Goal: Information Seeking & Learning: Check status

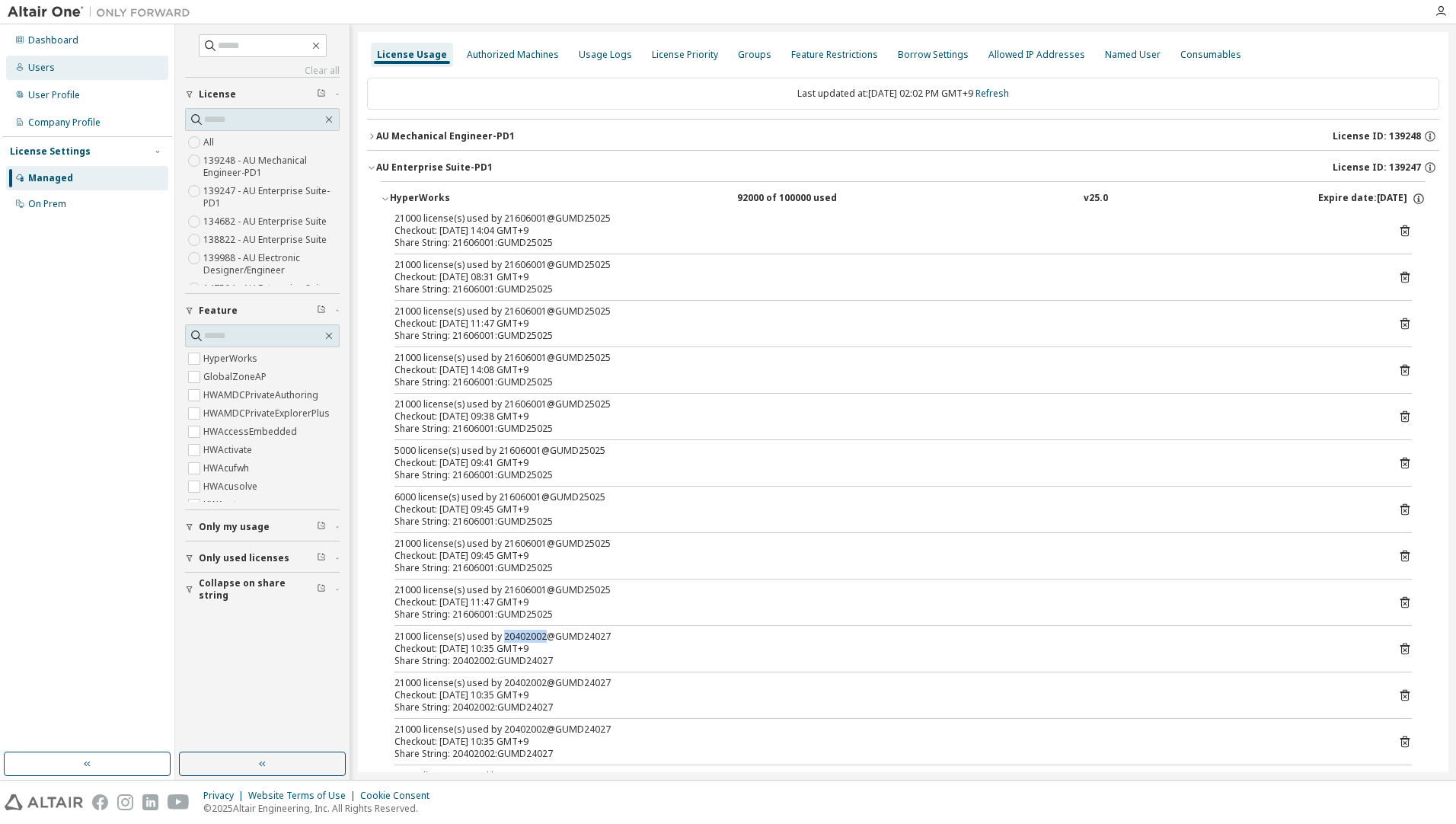
scroll to position [761, 0]
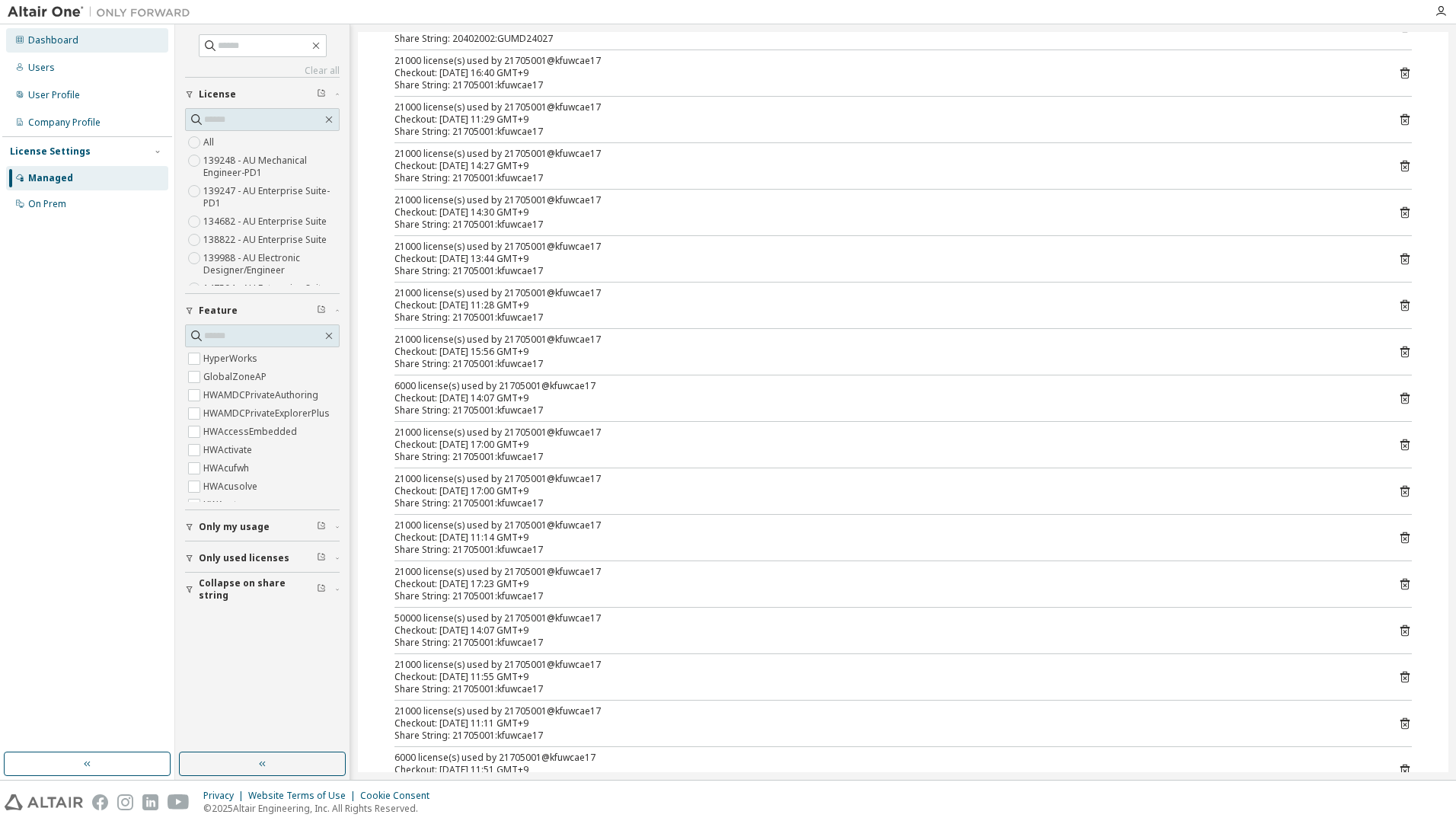
click at [40, 35] on div "Dashboard" at bounding box center [53, 41] width 50 height 12
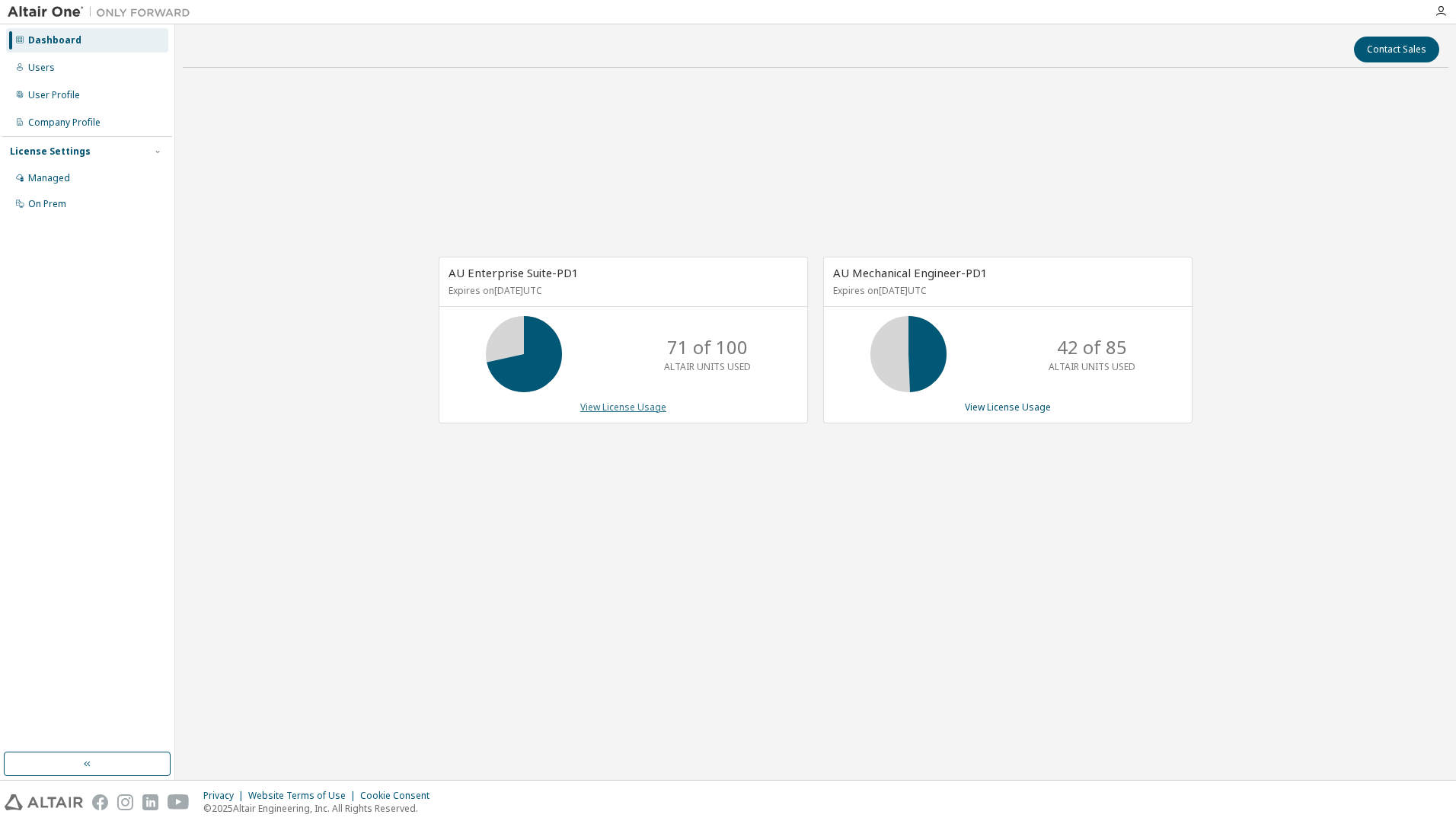
click at [600, 407] on link "View License Usage" at bounding box center [623, 407] width 86 height 13
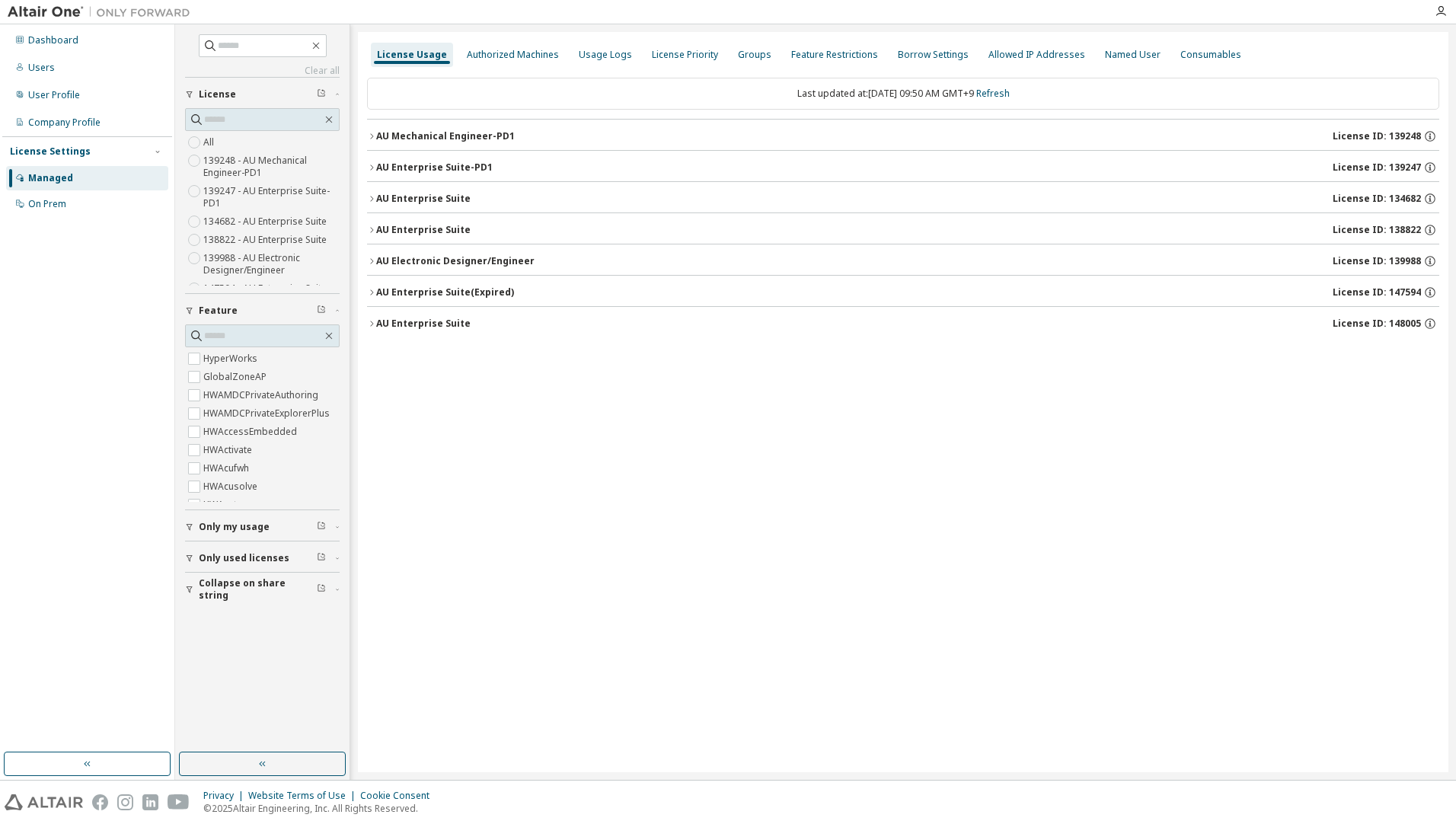
click at [445, 166] on div "AU Enterprise Suite-PD1" at bounding box center [435, 167] width 117 height 12
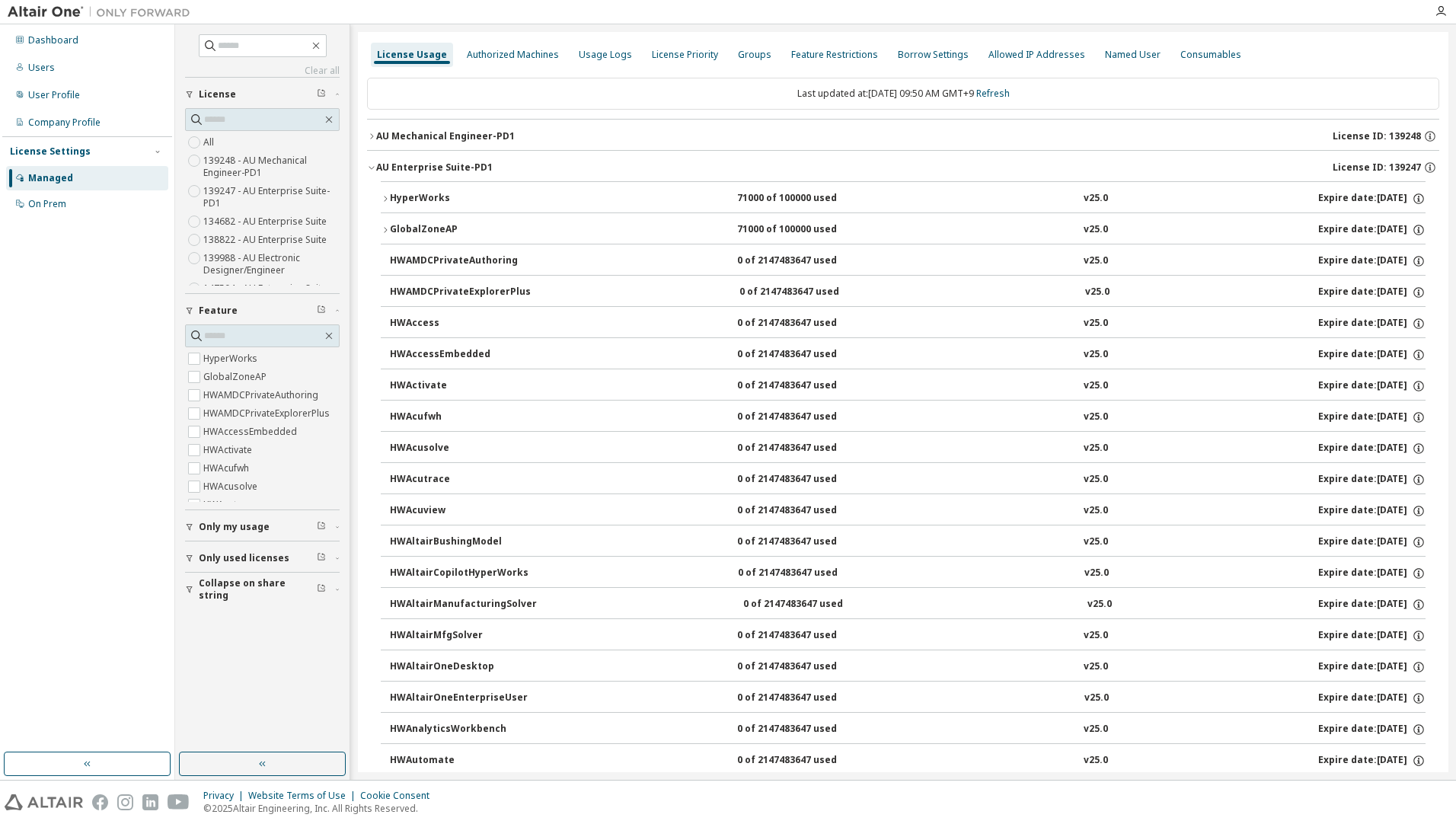
click at [429, 199] on div "HyperWorks" at bounding box center [458, 198] width 137 height 13
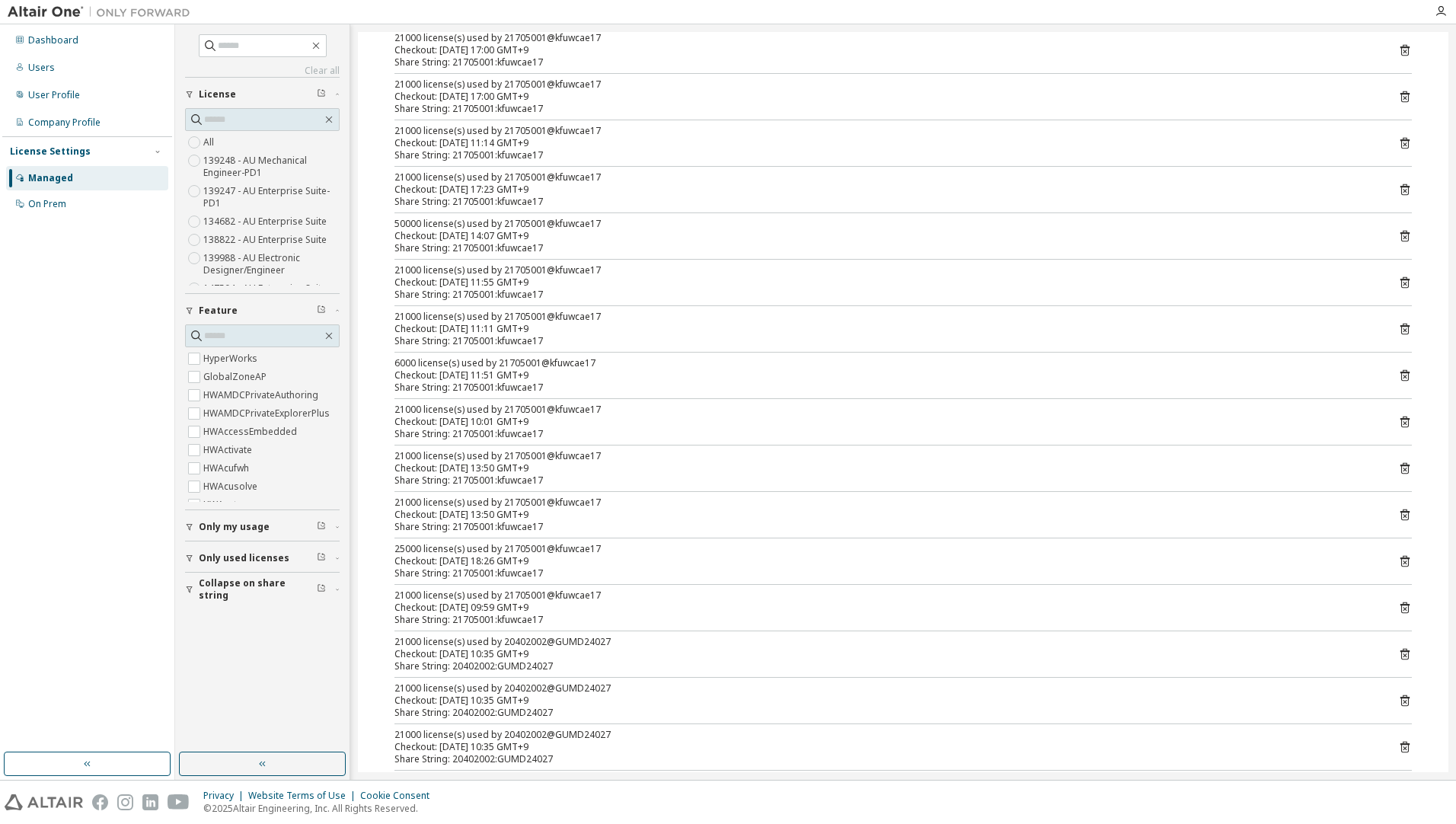
scroll to position [609, 0]
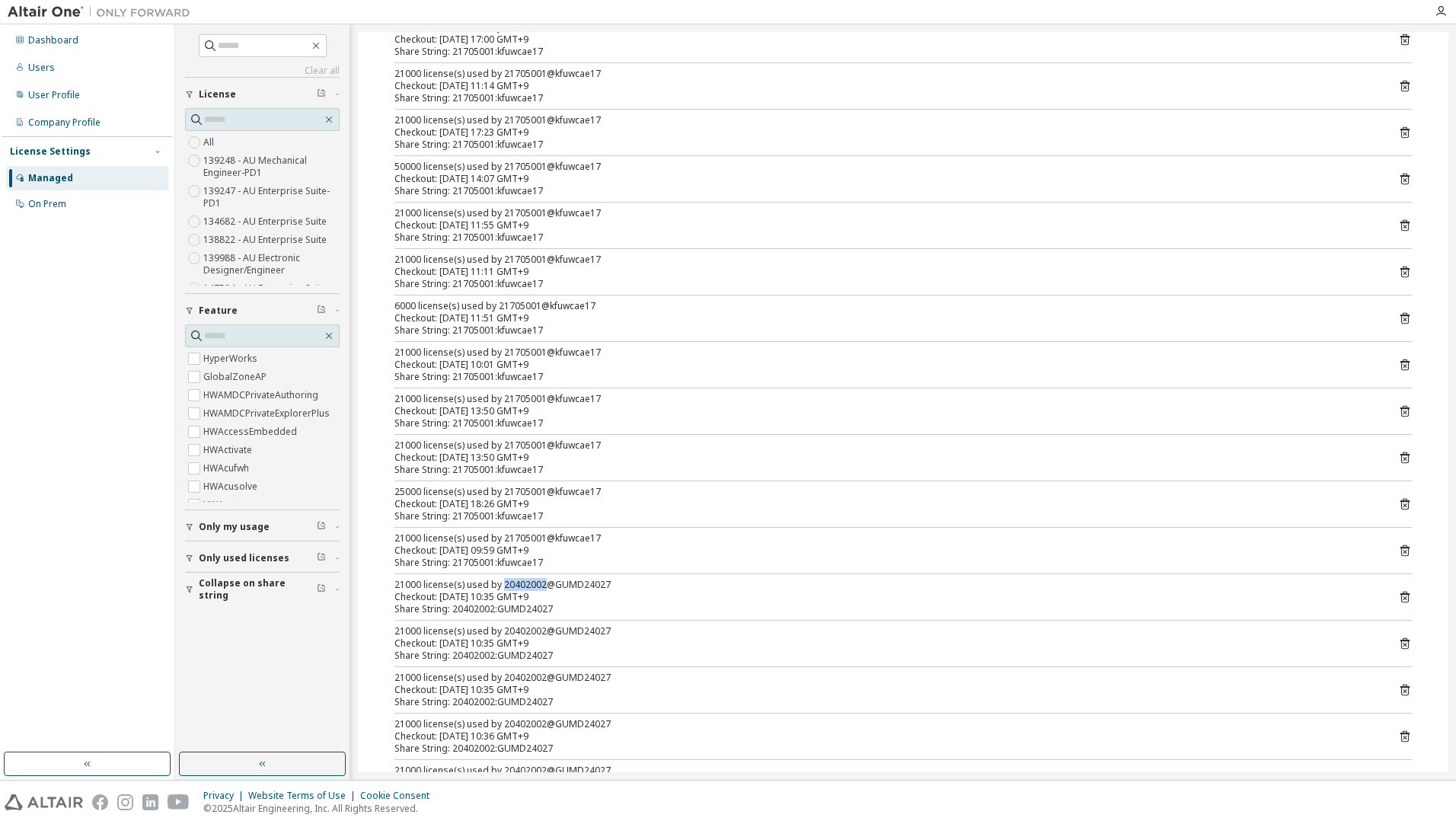
drag, startPoint x: 501, startPoint y: 584, endPoint x: 541, endPoint y: 585, distance: 40.0
click at [541, 585] on div "21000 license(s) used by 20402002@GUMD24027" at bounding box center [885, 585] width 981 height 12
click at [528, 587] on div "21000 license(s) used by 20402002@GUMD24027" at bounding box center [885, 585] width 981 height 12
drag, startPoint x: 542, startPoint y: 584, endPoint x: 511, endPoint y: 584, distance: 31.0
click at [511, 584] on div "21000 license(s) used by 20402002@GUMD24027" at bounding box center [885, 585] width 981 height 12
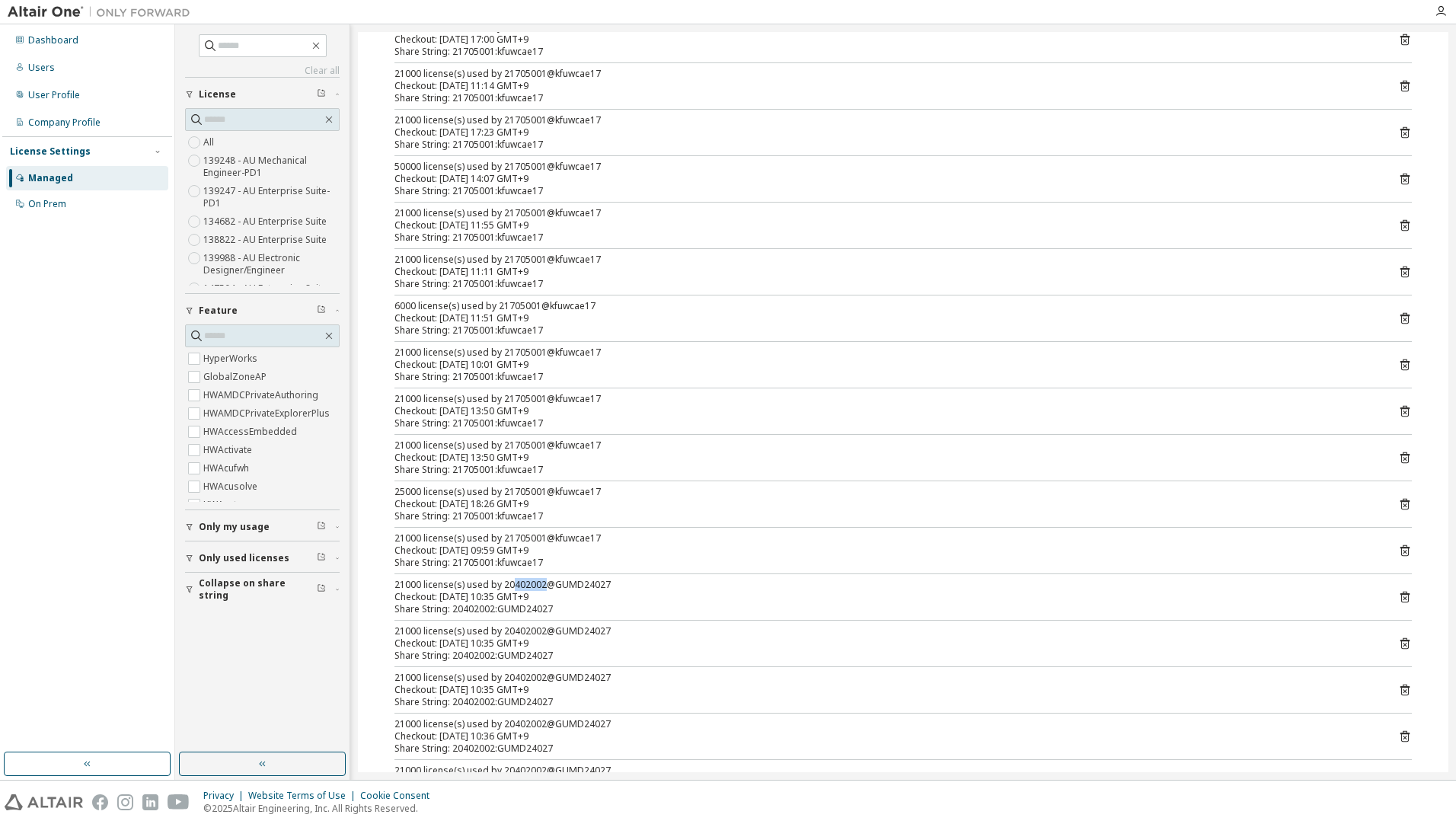
click at [508, 584] on div "21000 license(s) used by 20402002@GUMD24027" at bounding box center [885, 585] width 981 height 12
drag, startPoint x: 499, startPoint y: 582, endPoint x: 543, endPoint y: 581, distance: 44.0
click at [543, 581] on div "21000 license(s) used by 20402002@GUMD24027" at bounding box center [885, 585] width 981 height 12
click at [521, 583] on div "21000 license(s) used by 20402002@GUMD24027" at bounding box center [885, 585] width 981 height 12
drag, startPoint x: 542, startPoint y: 585, endPoint x: 500, endPoint y: 586, distance: 42.0
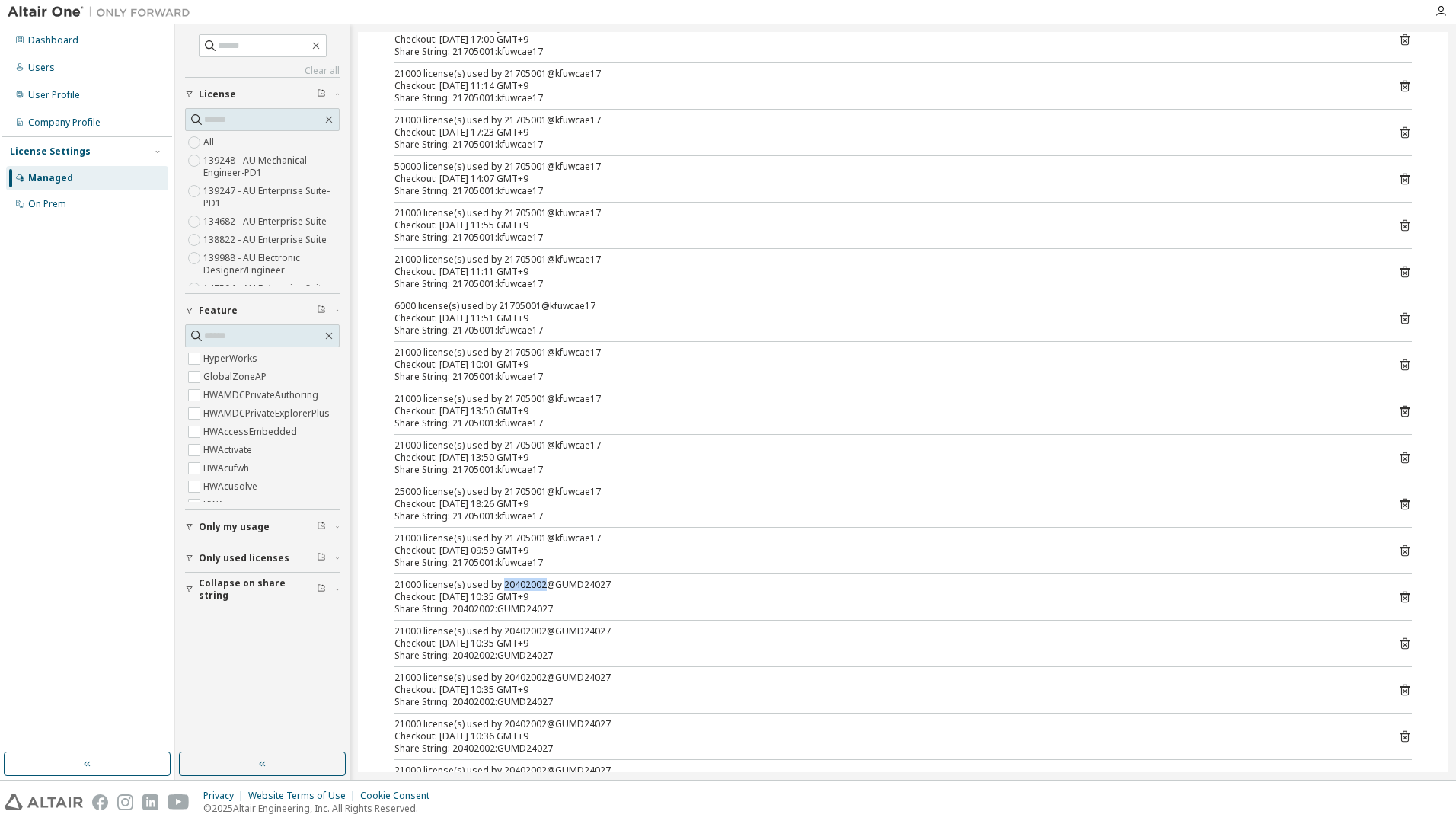
click at [500, 586] on div "21000 license(s) used by 20402002@GUMD24027" at bounding box center [885, 585] width 981 height 12
copy div "20402002"
click at [91, 50] on div "Dashboard" at bounding box center [87, 41] width 162 height 25
